Goal: Task Accomplishment & Management: Manage account settings

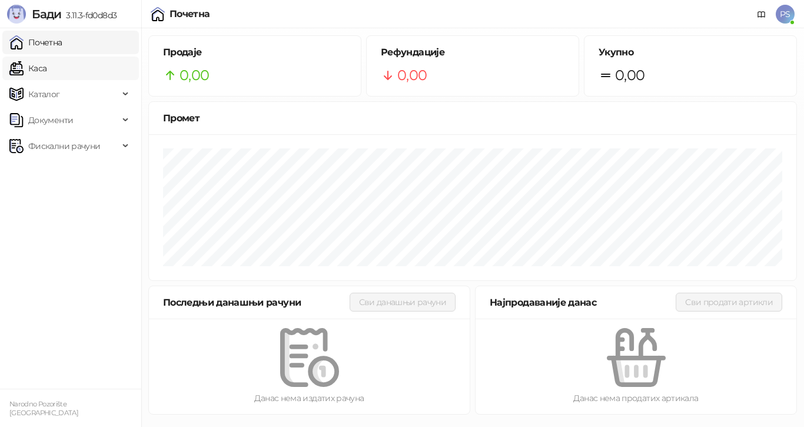
click at [46, 72] on link "Каса" at bounding box center [27, 68] width 37 height 24
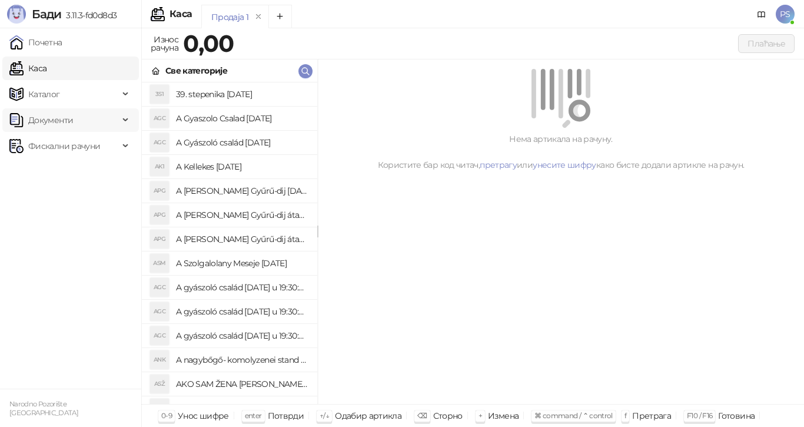
click at [72, 117] on span "Документи" at bounding box center [63, 120] width 109 height 24
click at [74, 143] on link "Улазни документи" at bounding box center [61, 146] width 94 height 24
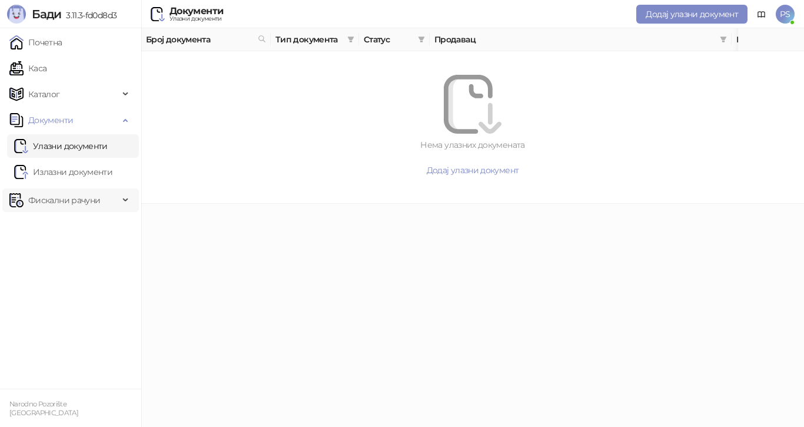
click at [86, 194] on span "Фискални рачуни" at bounding box center [64, 200] width 72 height 24
click at [65, 224] on link "Издати рачуни" at bounding box center [53, 226] width 79 height 24
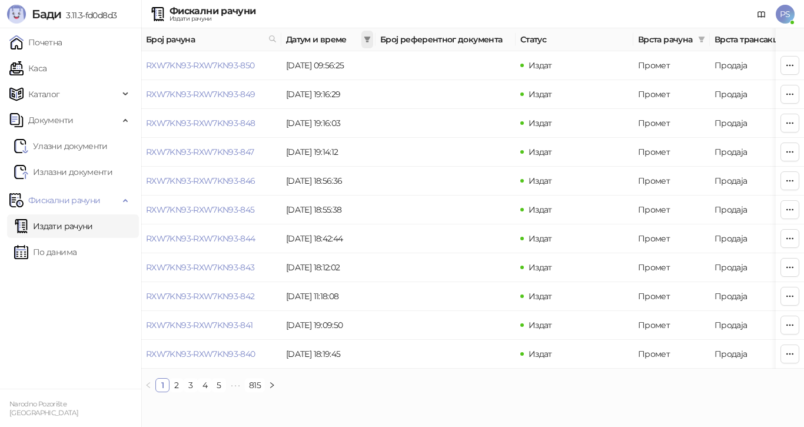
click at [368, 38] on icon "filter" at bounding box center [367, 39] width 6 height 6
click at [374, 16] on div "Фискални рачуни Издати рачуни PS" at bounding box center [401, 14] width 785 height 28
click at [783, 21] on span "PS" at bounding box center [785, 14] width 19 height 19
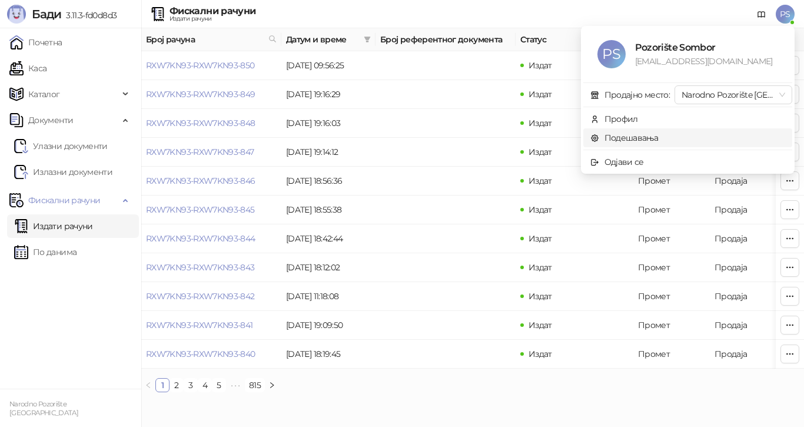
click at [644, 137] on link "Подешавања" at bounding box center [624, 137] width 68 height 11
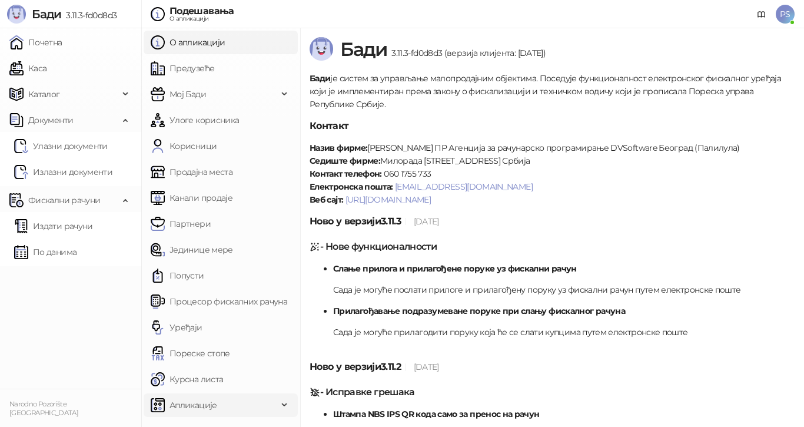
click at [237, 405] on span "Апликације" at bounding box center [214, 405] width 127 height 24
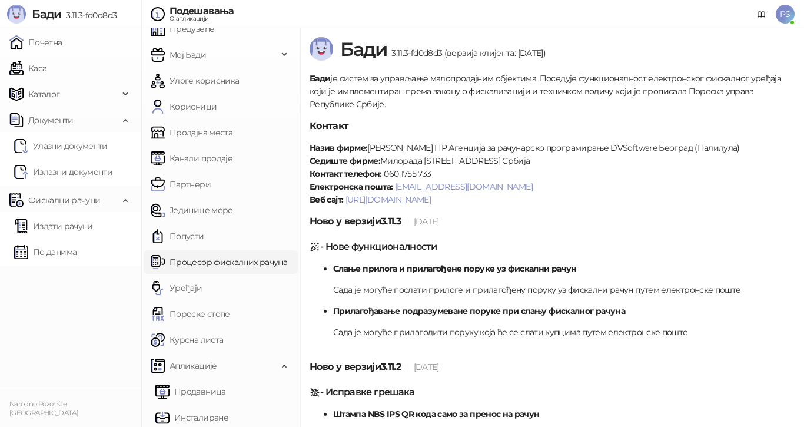
scroll to position [70, 0]
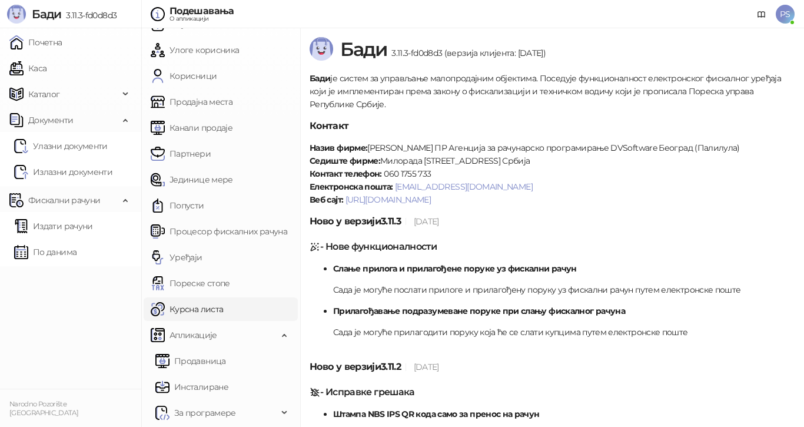
click at [194, 314] on link "Курсна листа" at bounding box center [187, 309] width 72 height 24
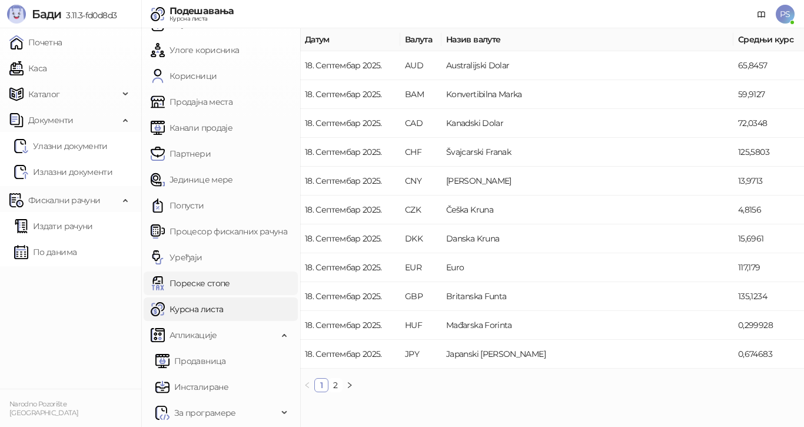
click at [194, 285] on link "Пореске стопе" at bounding box center [190, 283] width 79 height 24
click at [194, 276] on link "Пореске стопе" at bounding box center [190, 283] width 79 height 24
click at [195, 267] on link "Уређаји" at bounding box center [177, 257] width 52 height 24
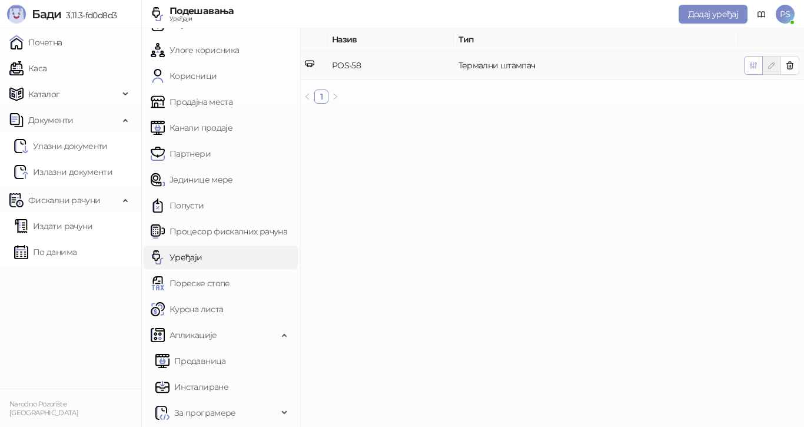
click at [760, 69] on button "button" at bounding box center [753, 65] width 19 height 19
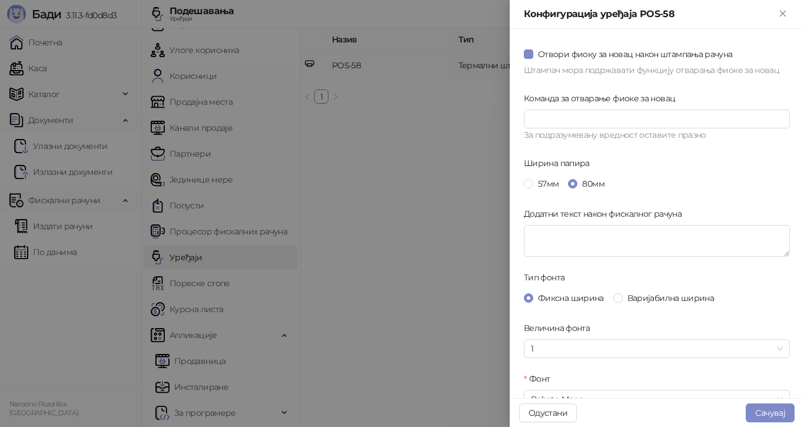
scroll to position [38, 0]
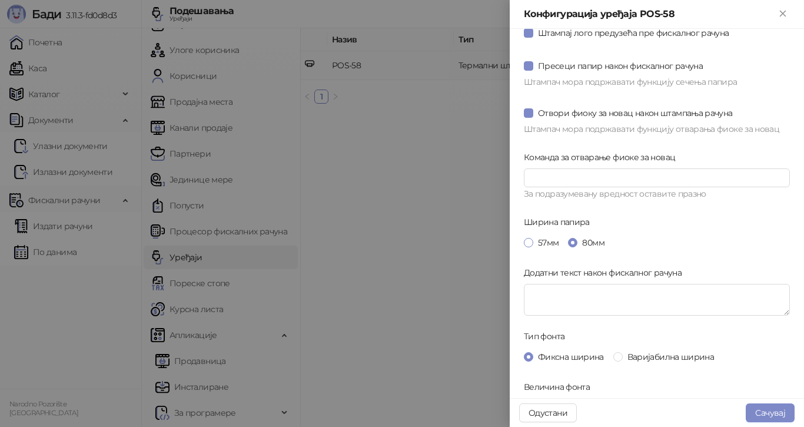
click at [525, 240] on span at bounding box center [528, 242] width 9 height 9
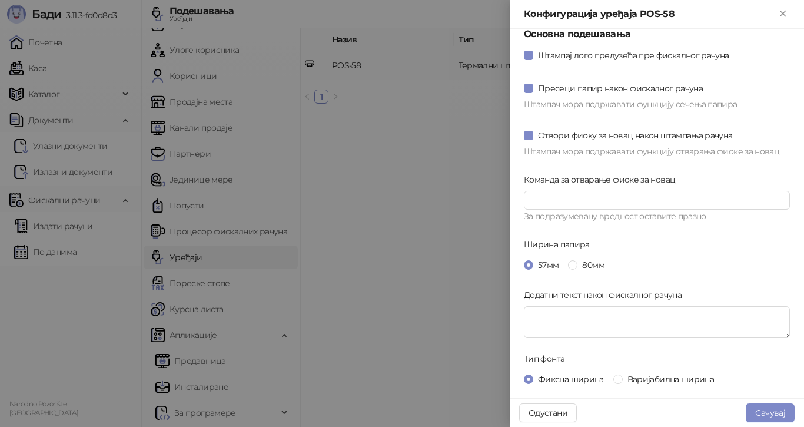
scroll to position [0, 0]
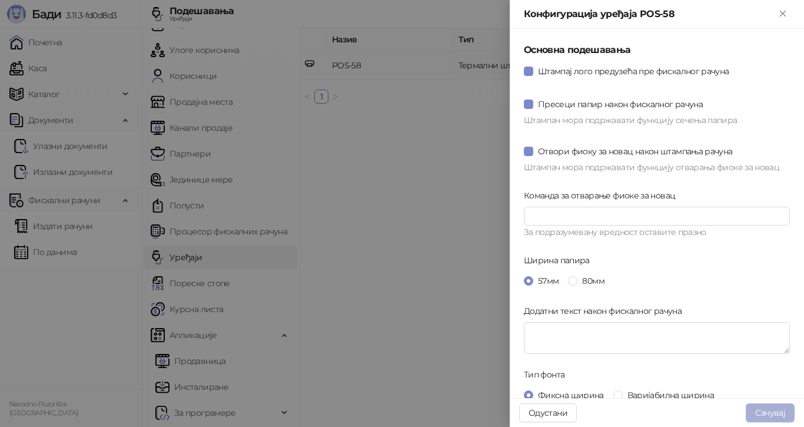
click at [773, 410] on button "Сачувај" at bounding box center [770, 412] width 49 height 19
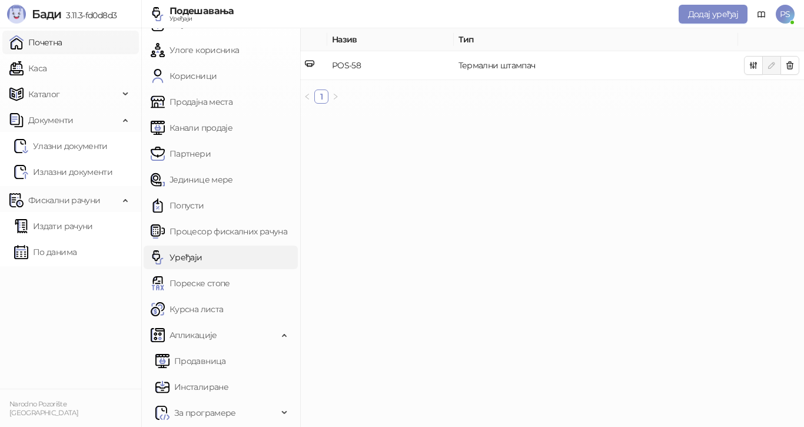
click at [40, 45] on link "Почетна" at bounding box center [35, 43] width 53 height 24
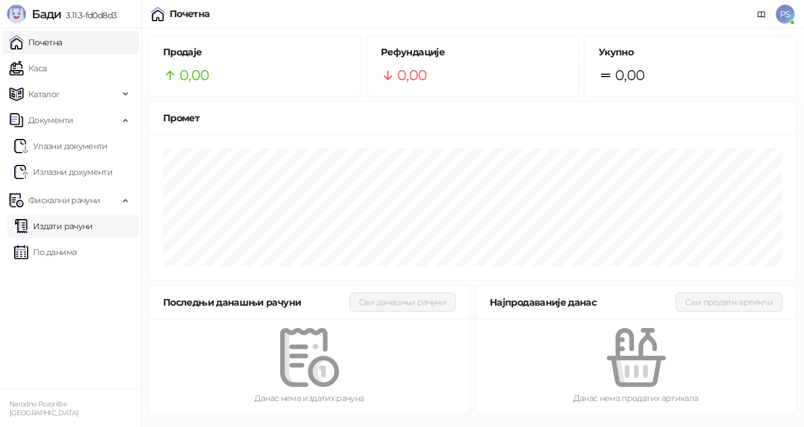
click at [65, 226] on link "Издати рачуни" at bounding box center [53, 226] width 79 height 24
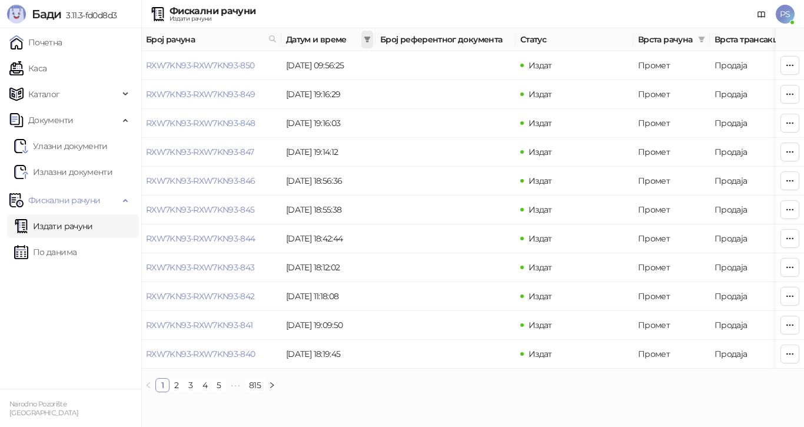
click at [366, 43] on span at bounding box center [367, 40] width 12 height 18
click at [233, 69] on input at bounding box center [257, 64] width 49 height 13
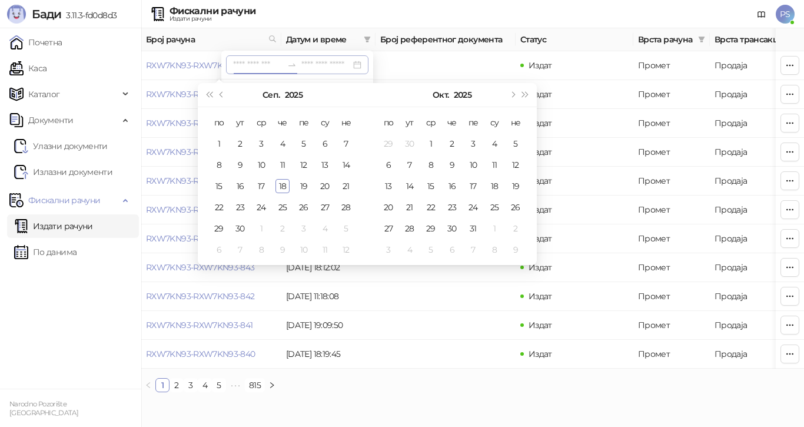
click at [236, 62] on input at bounding box center [257, 64] width 49 height 13
type input "**********"
click at [267, 179] on div "17" at bounding box center [261, 186] width 14 height 14
type input "**********"
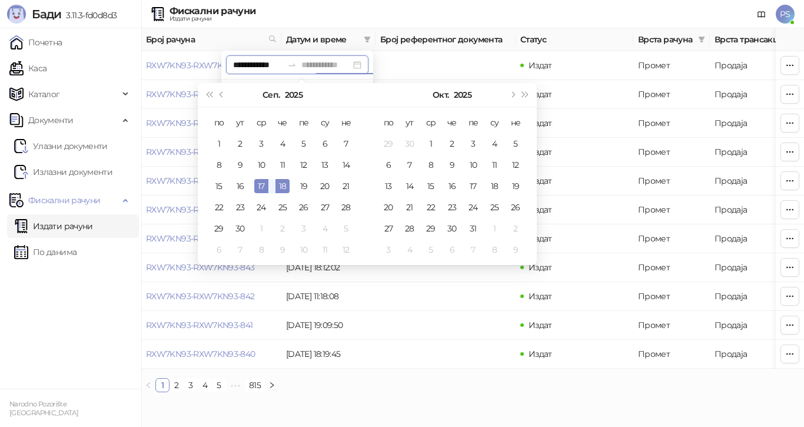
type input "**********"
click at [262, 185] on div "17" at bounding box center [261, 186] width 14 height 14
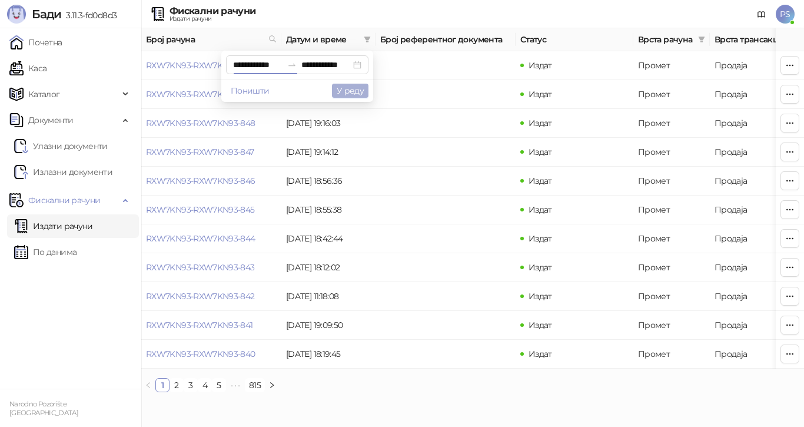
click at [357, 91] on button "У реду" at bounding box center [350, 91] width 36 height 14
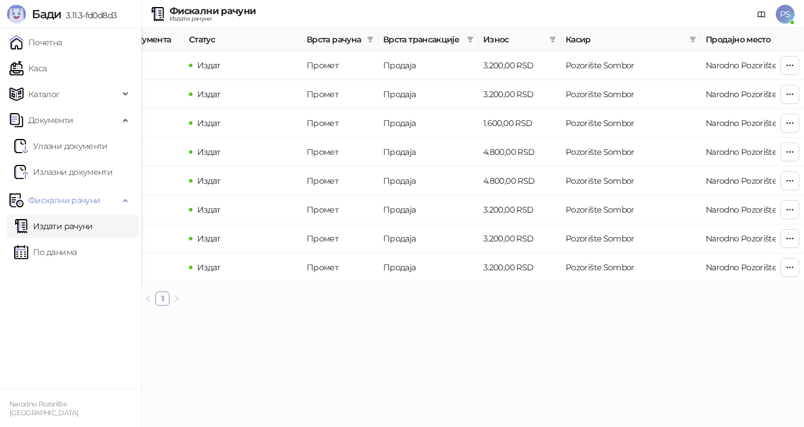
scroll to position [0, 397]
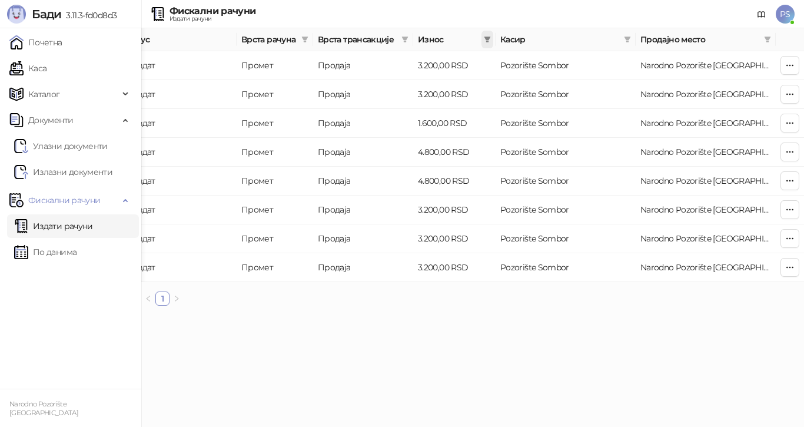
click at [490, 35] on span at bounding box center [487, 40] width 12 height 18
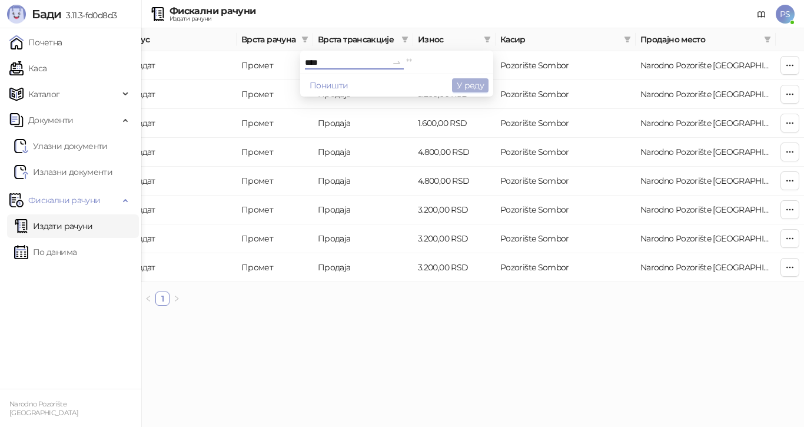
type input "****"
click at [470, 84] on button "У реду" at bounding box center [470, 85] width 36 height 14
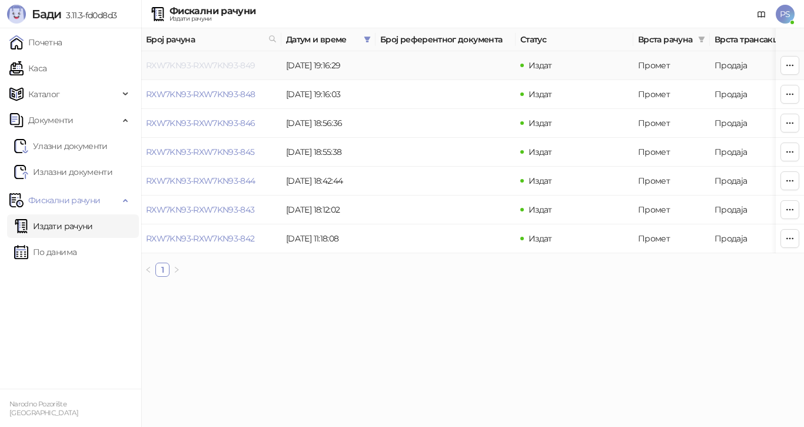
click at [219, 66] on link "RXW7KN93-RXW7KN93-849" at bounding box center [200, 65] width 109 height 11
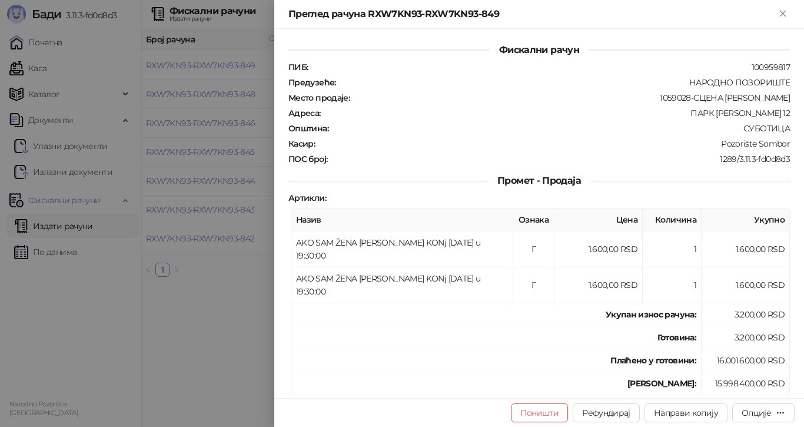
click at [226, 292] on div at bounding box center [402, 213] width 804 height 427
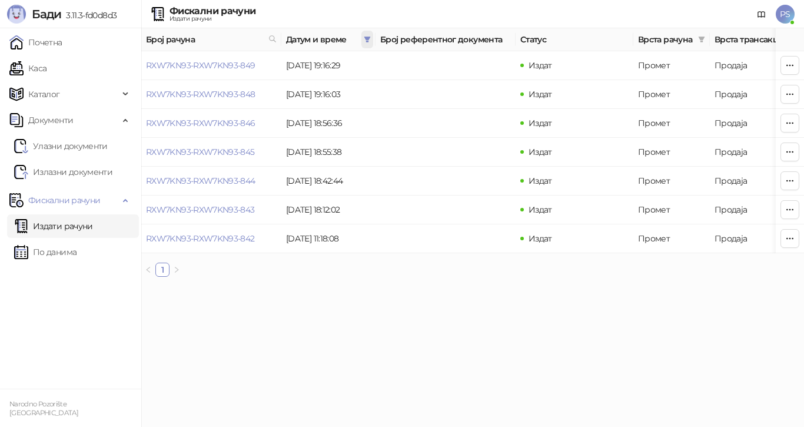
click at [366, 39] on icon "filter" at bounding box center [367, 39] width 6 height 6
click at [229, 86] on button "Поништи" at bounding box center [250, 91] width 48 height 14
click at [369, 9] on div "Фискални рачуни Издати рачуни PS" at bounding box center [401, 14] width 785 height 28
click at [778, 15] on span "PS" at bounding box center [785, 14] width 19 height 19
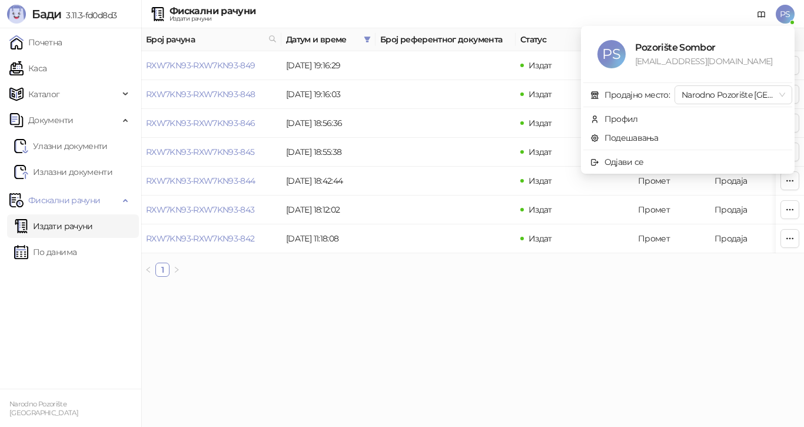
click at [782, 15] on span "PS" at bounding box center [785, 14] width 19 height 19
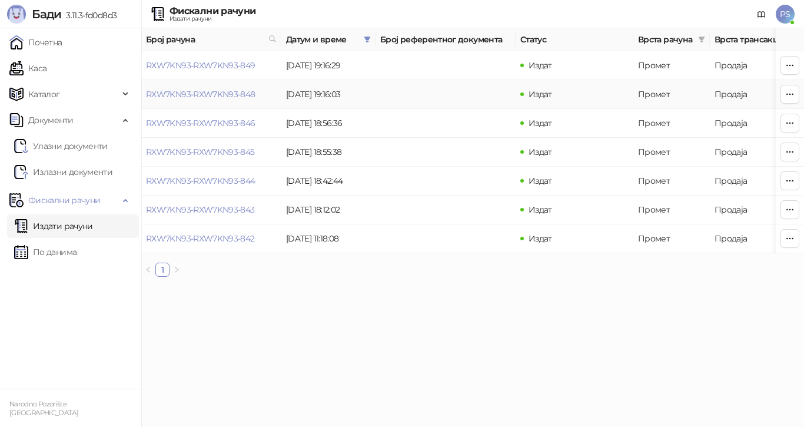
click at [352, 90] on td "[DATE] 19:16:03" at bounding box center [328, 94] width 94 height 29
click at [777, 17] on span "PS" at bounding box center [785, 14] width 19 height 19
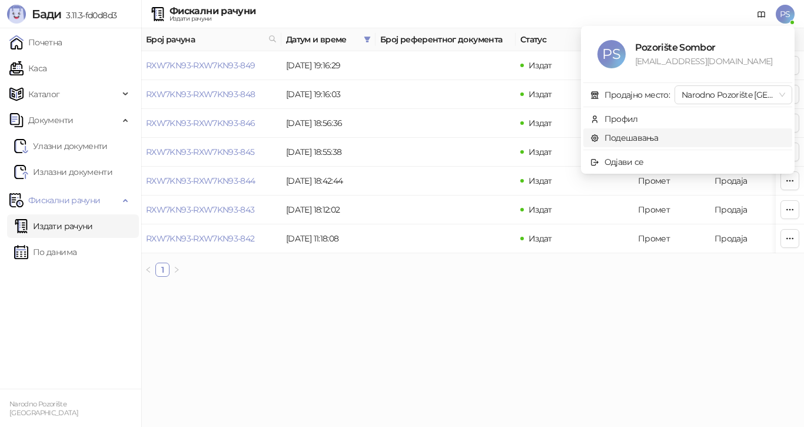
click at [624, 138] on link "Подешавања" at bounding box center [624, 137] width 68 height 11
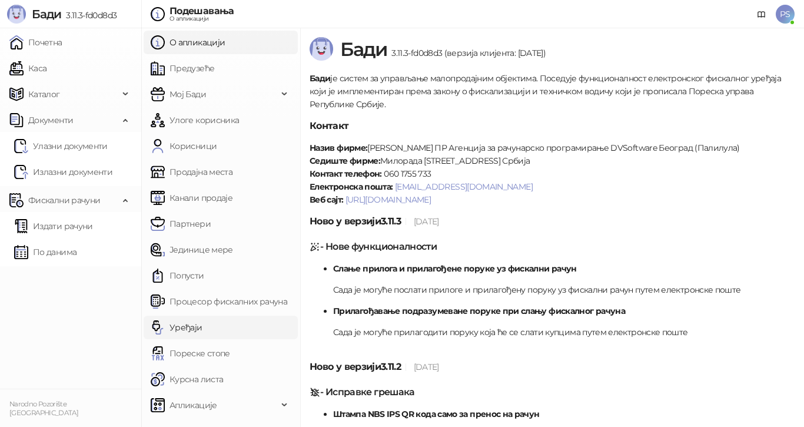
click at [202, 320] on link "Уређаји" at bounding box center [177, 327] width 52 height 24
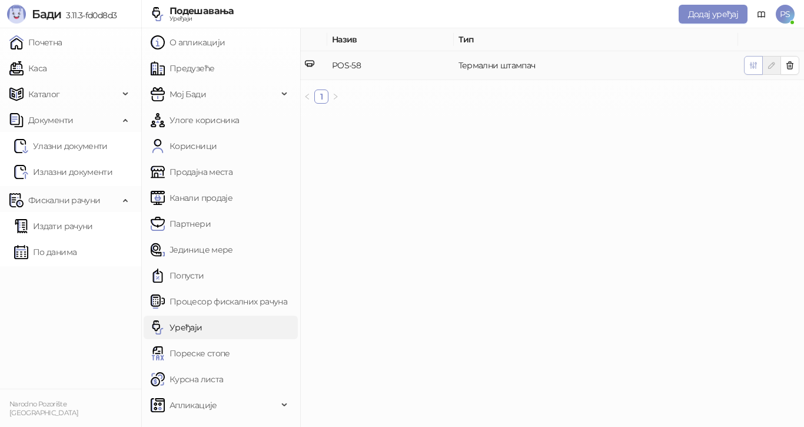
click at [750, 68] on icon "button" at bounding box center [753, 65] width 9 height 9
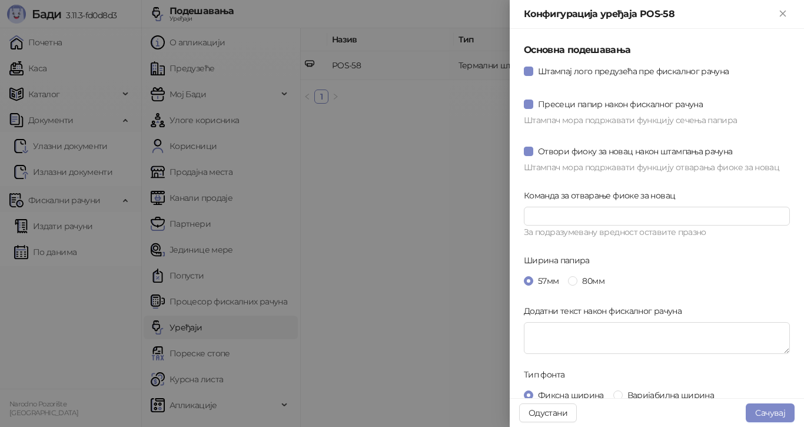
click at [334, 185] on div at bounding box center [402, 213] width 804 height 427
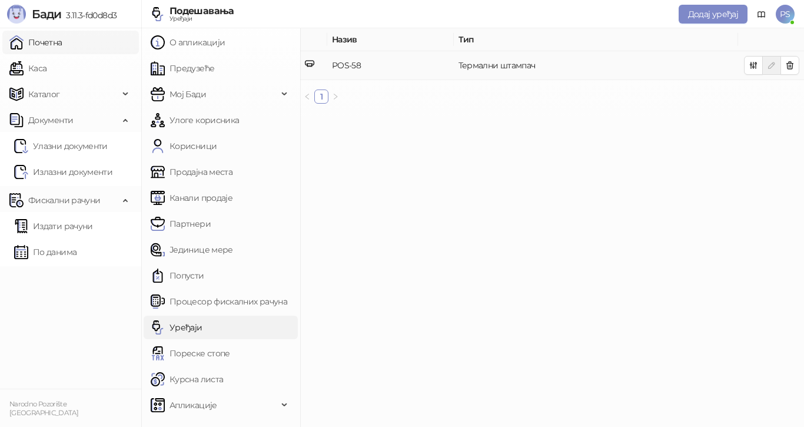
click at [46, 42] on link "Почетна" at bounding box center [35, 43] width 53 height 24
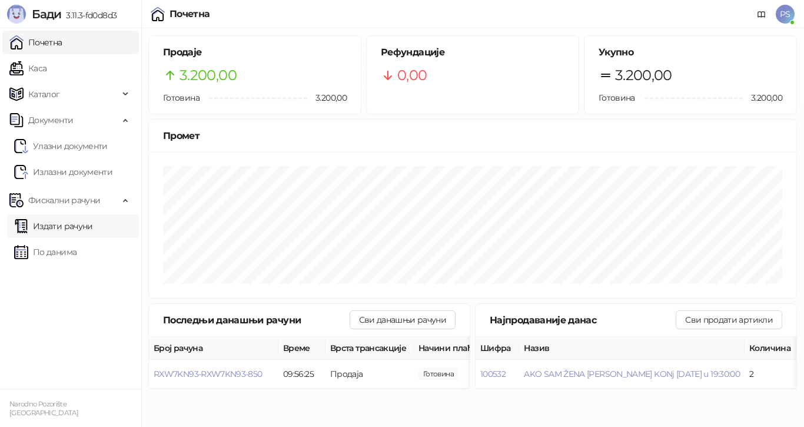
click at [79, 224] on link "Издати рачуни" at bounding box center [53, 226] width 79 height 24
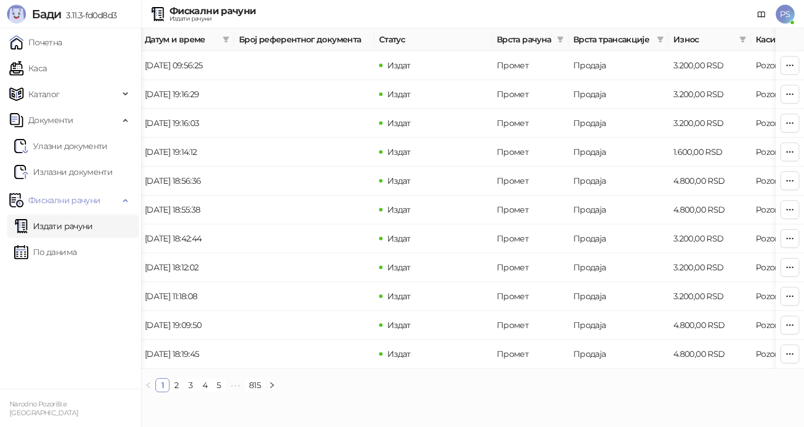
scroll to position [0, 144]
click at [570, 119] on td "Продаја" at bounding box center [615, 123] width 100 height 29
click at [788, 121] on icon "button" at bounding box center [789, 122] width 9 height 9
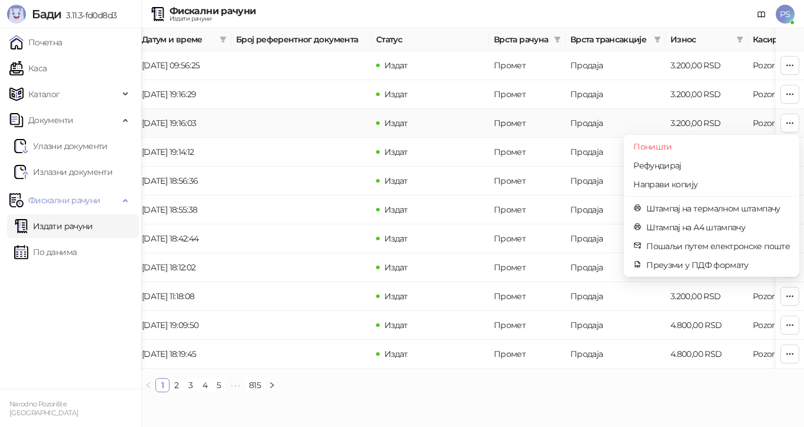
click at [258, 127] on td at bounding box center [301, 123] width 140 height 29
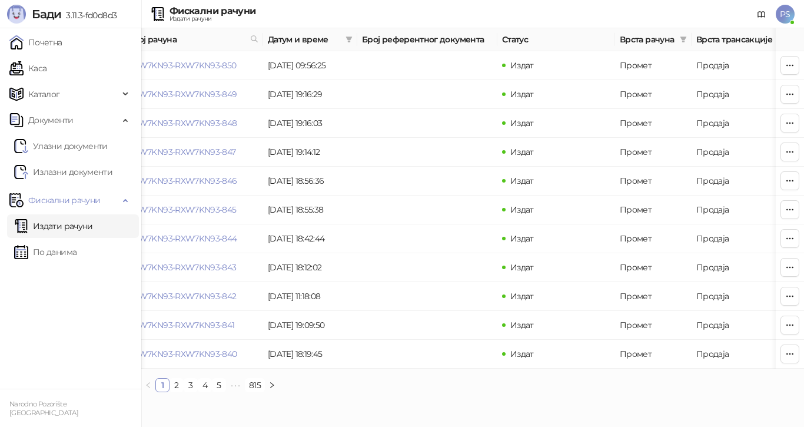
scroll to position [0, 0]
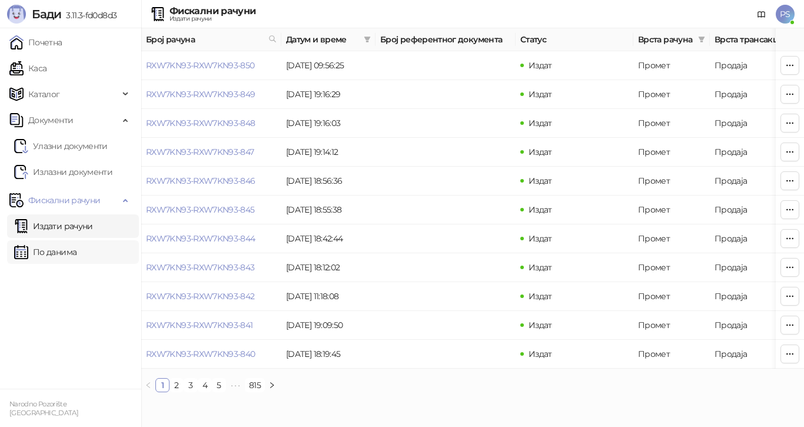
click at [74, 249] on link "По данима" at bounding box center [45, 252] width 62 height 24
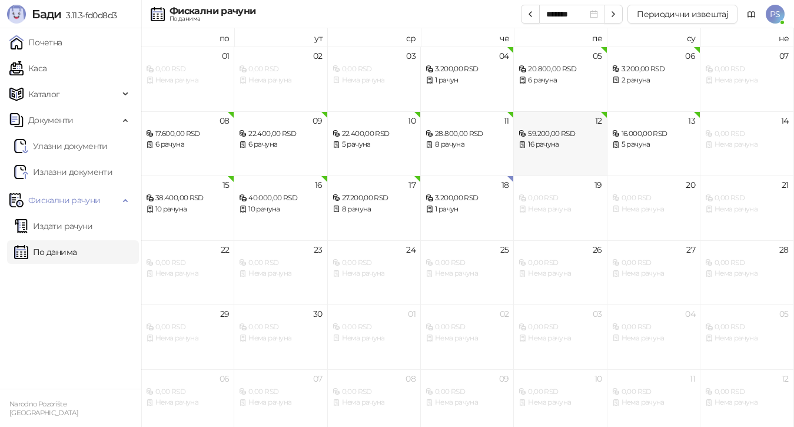
click at [571, 144] on div "16 рачуна" at bounding box center [559, 144] width 83 height 11
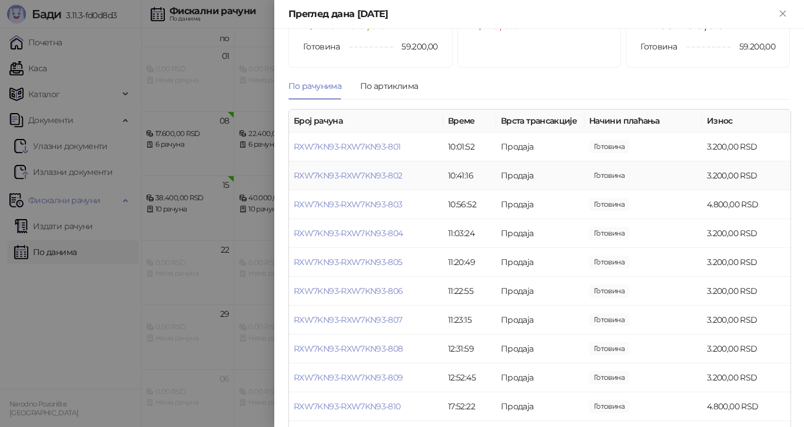
scroll to position [118, 0]
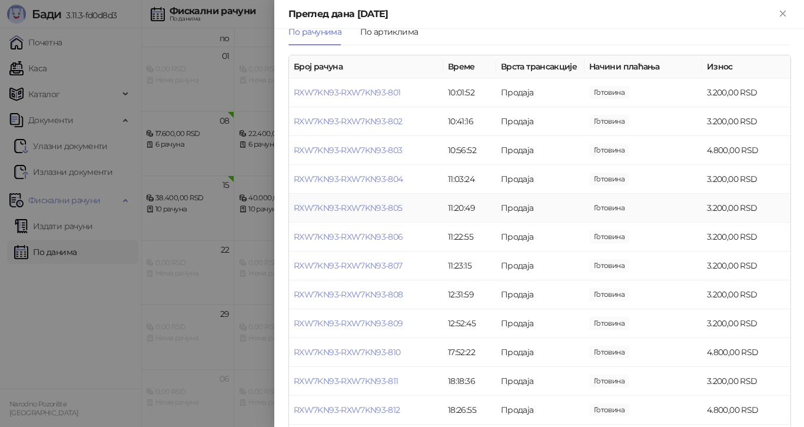
click at [716, 209] on td "3.200,00 RSD" at bounding box center [746, 208] width 88 height 29
click at [399, 205] on link "RXW7KN93-RXW7KN93-805" at bounding box center [348, 207] width 109 height 11
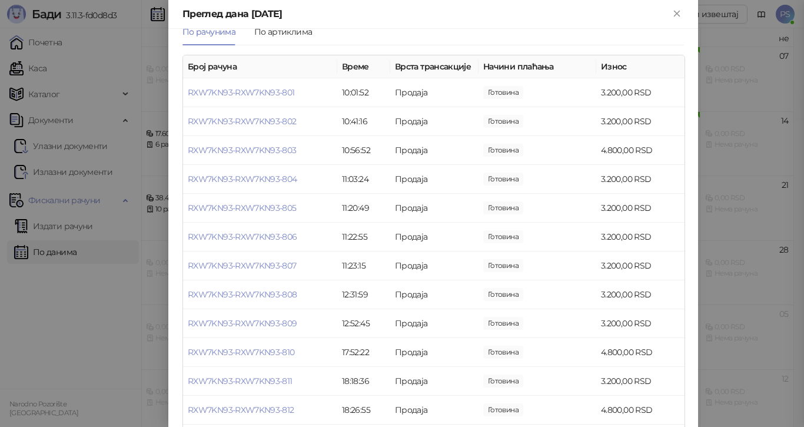
click at [715, 214] on div "Преглед рачуна RXW7KN93-RXW7KN93-805 Фискални рачун ПИБ : 100959817 Предузеће :…" at bounding box center [402, 213] width 804 height 427
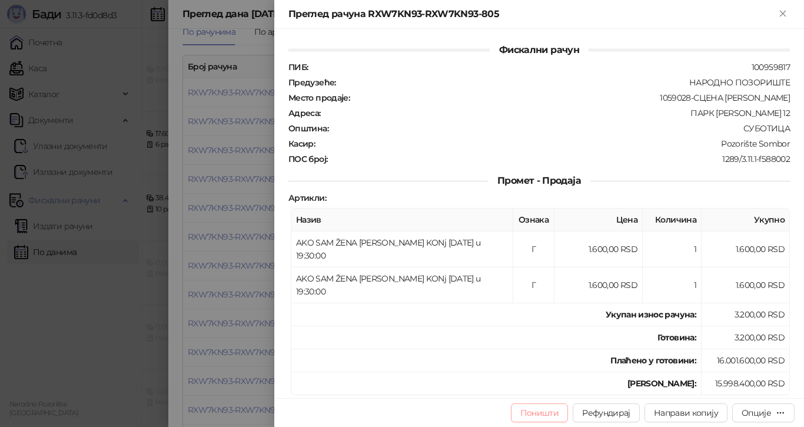
click at [543, 414] on button "Поништи" at bounding box center [540, 412] width 58 height 19
type input "**********"
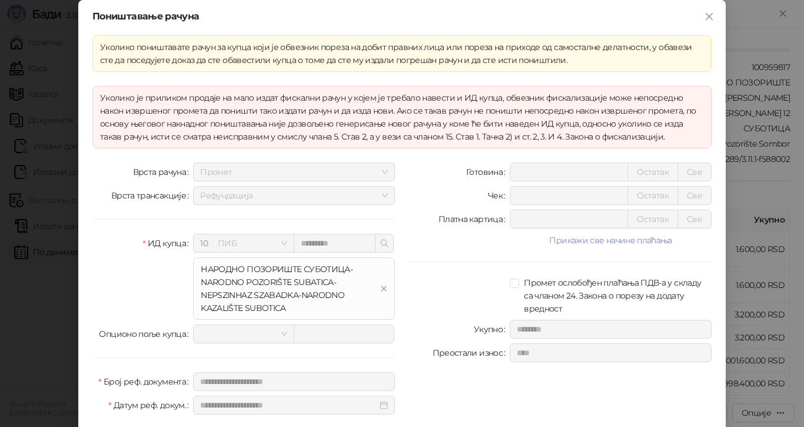
scroll to position [59, 0]
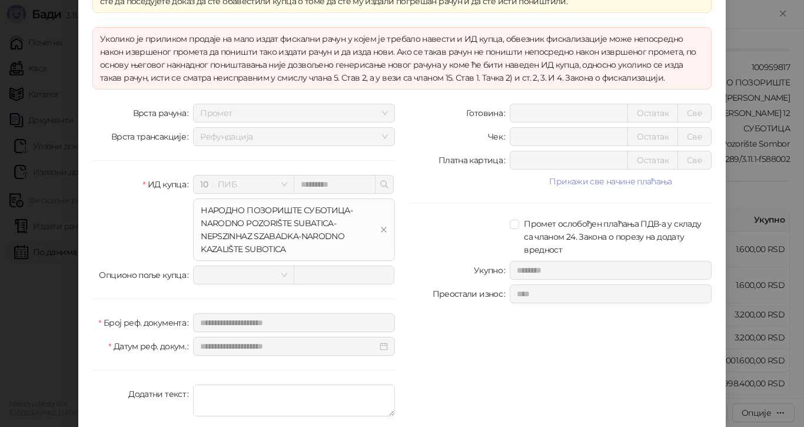
click at [538, 111] on input "********" at bounding box center [568, 113] width 117 height 18
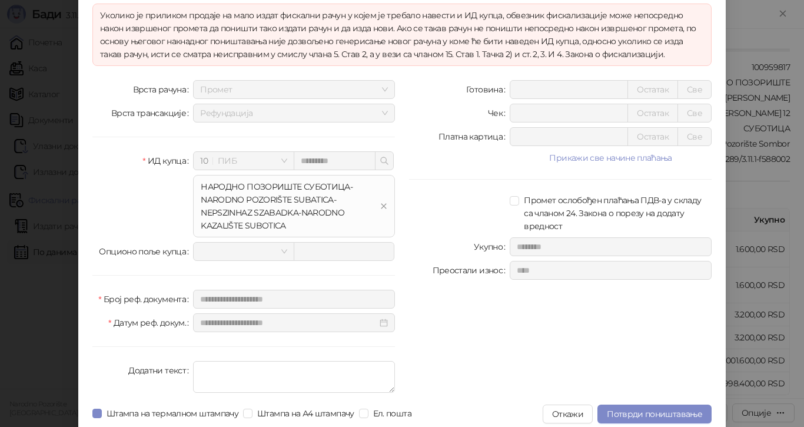
scroll to position [91, 0]
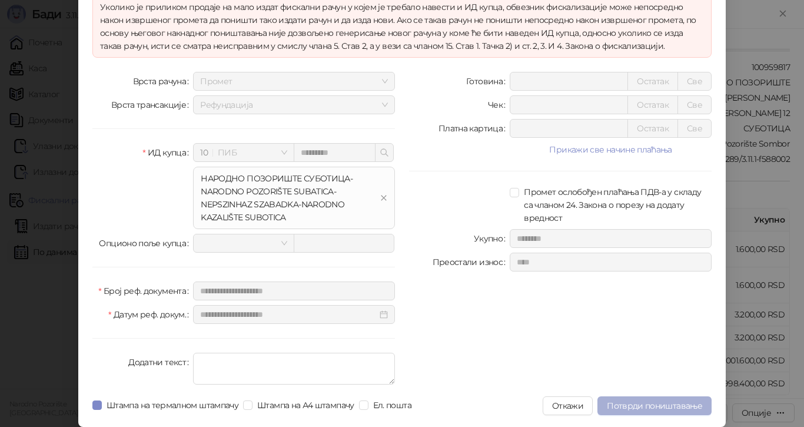
click at [669, 405] on span "Потврди поништавање" at bounding box center [654, 405] width 95 height 11
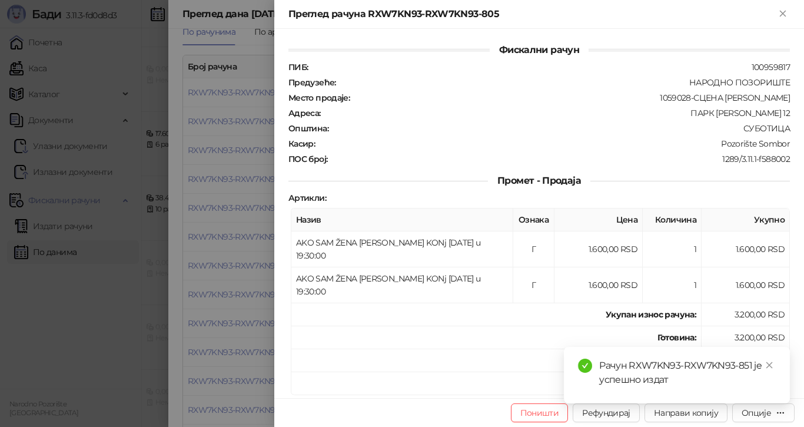
scroll to position [0, 0]
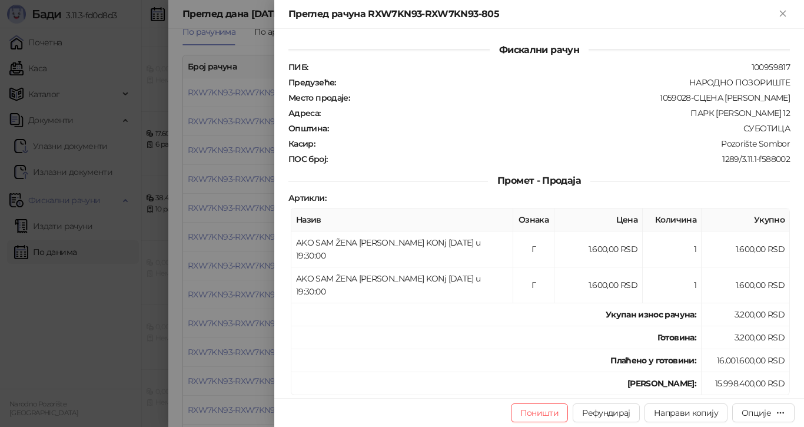
drag, startPoint x: 115, startPoint y: 291, endPoint x: 352, endPoint y: 268, distance: 237.6
click at [115, 291] on div at bounding box center [402, 213] width 804 height 427
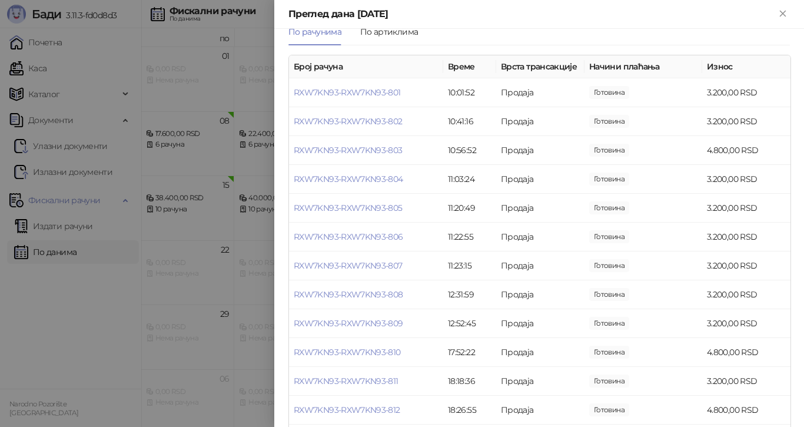
click at [71, 325] on div at bounding box center [402, 213] width 804 height 427
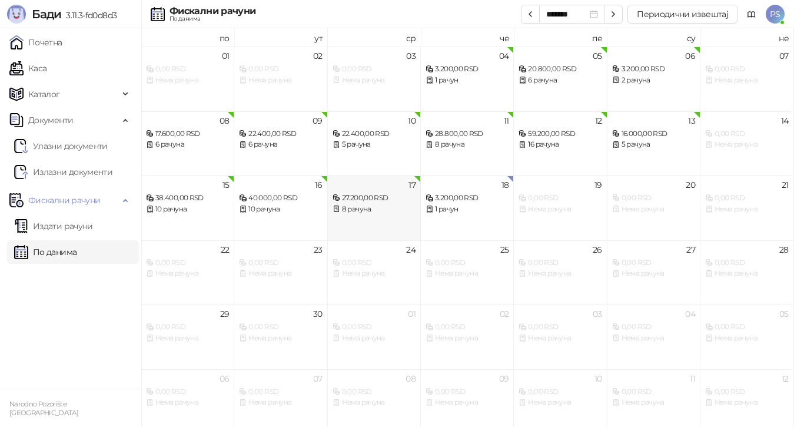
click at [371, 202] on div "27.200,00 RSD" at bounding box center [373, 197] width 83 height 11
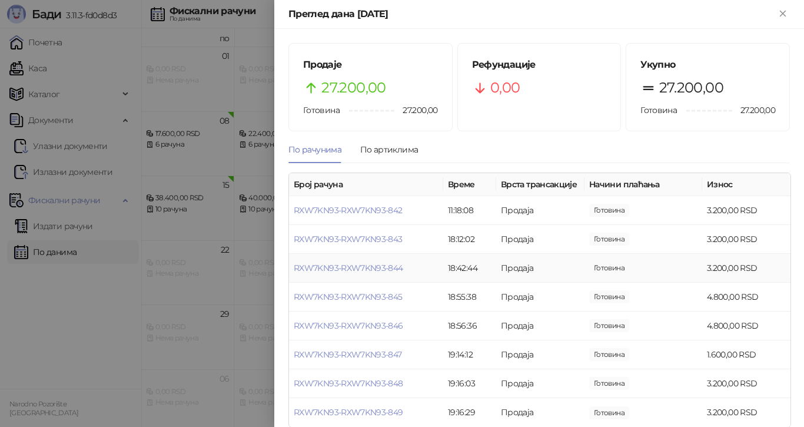
click at [627, 268] on td "Готовина" at bounding box center [643, 268] width 118 height 29
click at [710, 268] on td "3.200,00 RSD" at bounding box center [746, 268] width 88 height 29
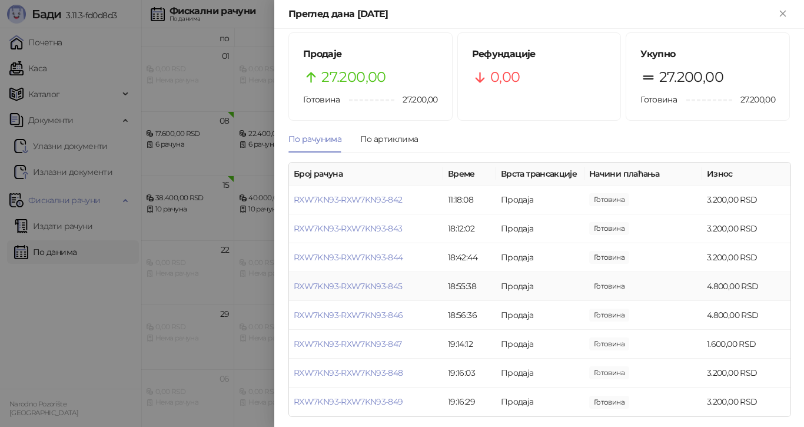
scroll to position [15, 0]
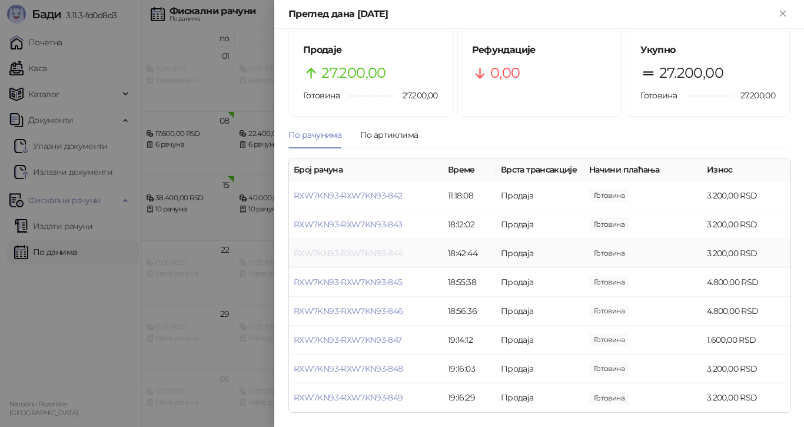
click at [375, 253] on link "RXW7KN93-RXW7KN93-844" at bounding box center [348, 253] width 109 height 11
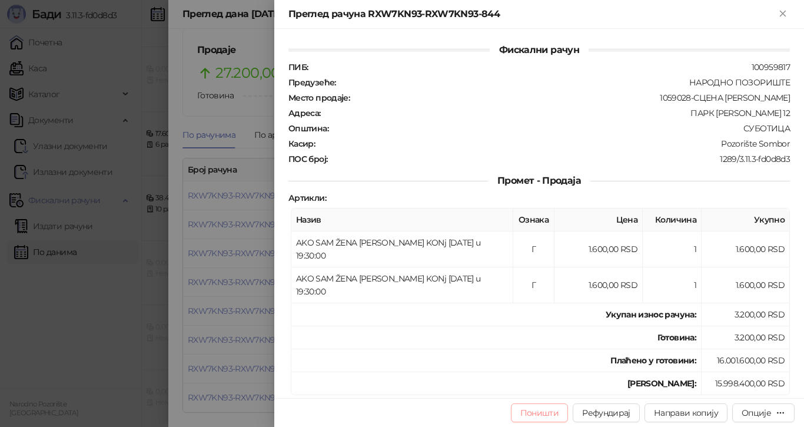
click at [552, 411] on button "Поништи" at bounding box center [540, 412] width 58 height 19
type input "**********"
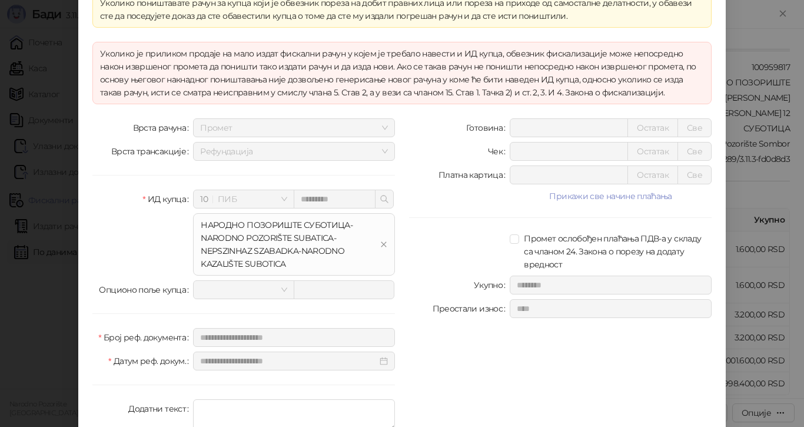
scroll to position [91, 0]
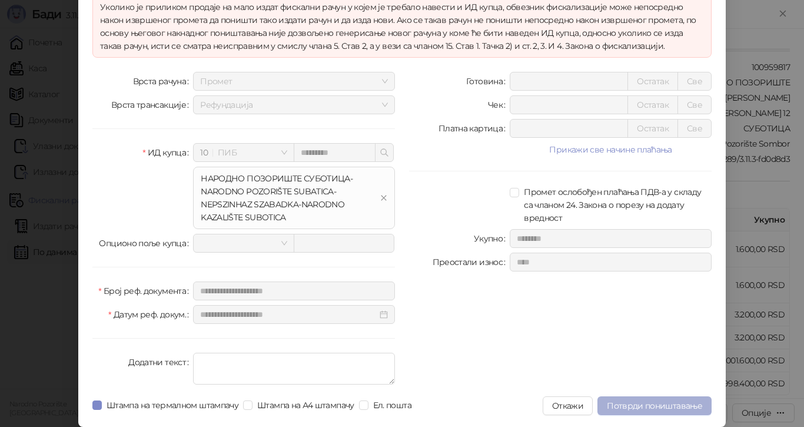
click at [643, 403] on span "Потврди поништавање" at bounding box center [654, 405] width 95 height 11
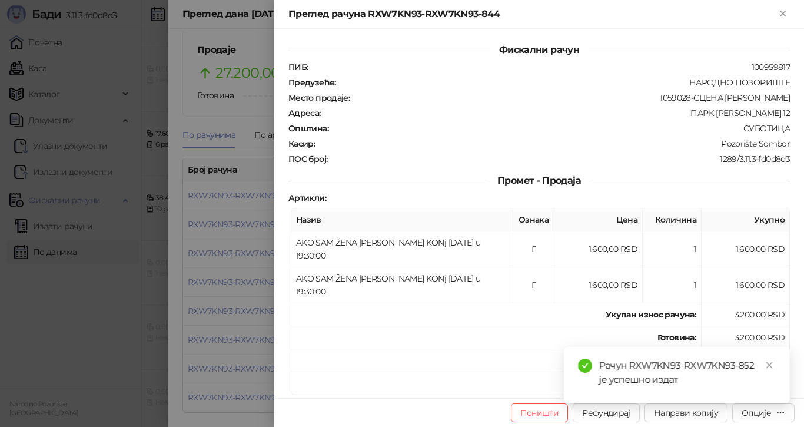
scroll to position [0, 0]
click at [70, 349] on div at bounding box center [402, 213] width 804 height 427
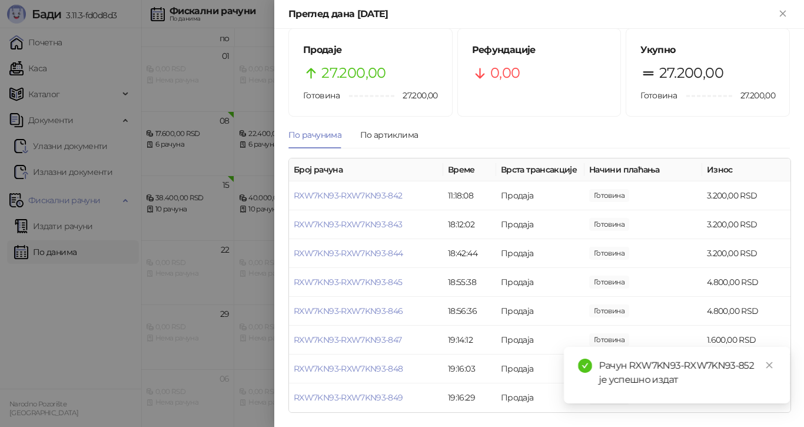
click at [104, 352] on div at bounding box center [402, 213] width 804 height 427
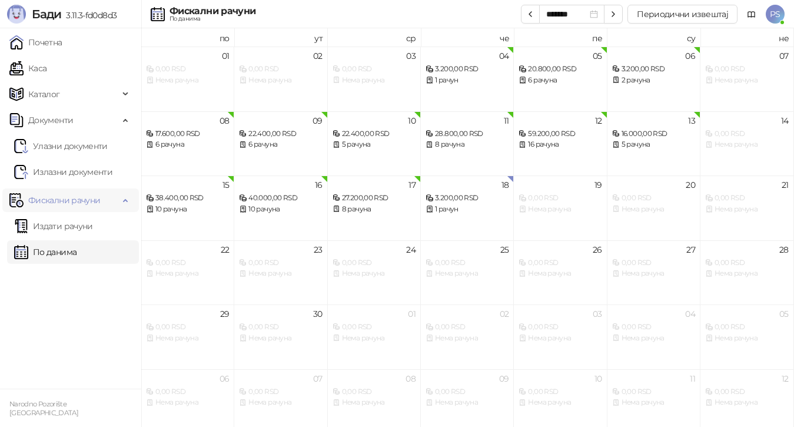
click at [47, 201] on span "Фискални рачуни" at bounding box center [64, 200] width 72 height 24
